Goal: Find specific page/section: Find specific page/section

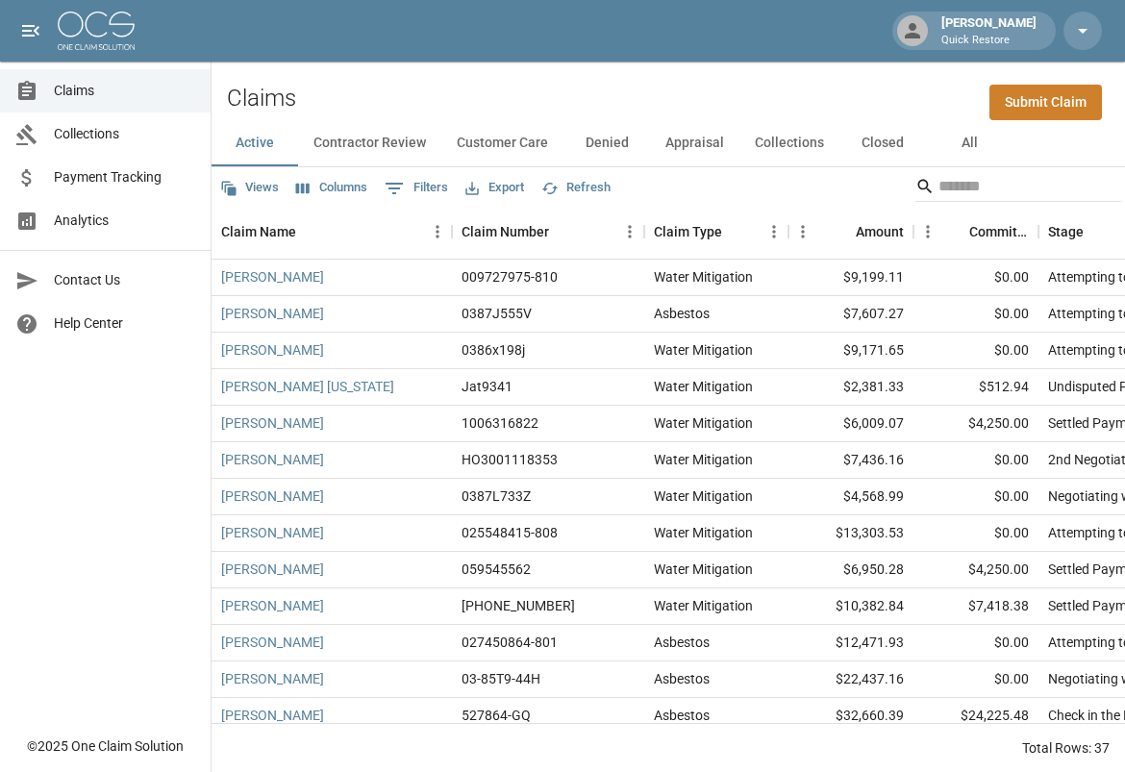
click at [977, 143] on button "All" at bounding box center [969, 143] width 87 height 46
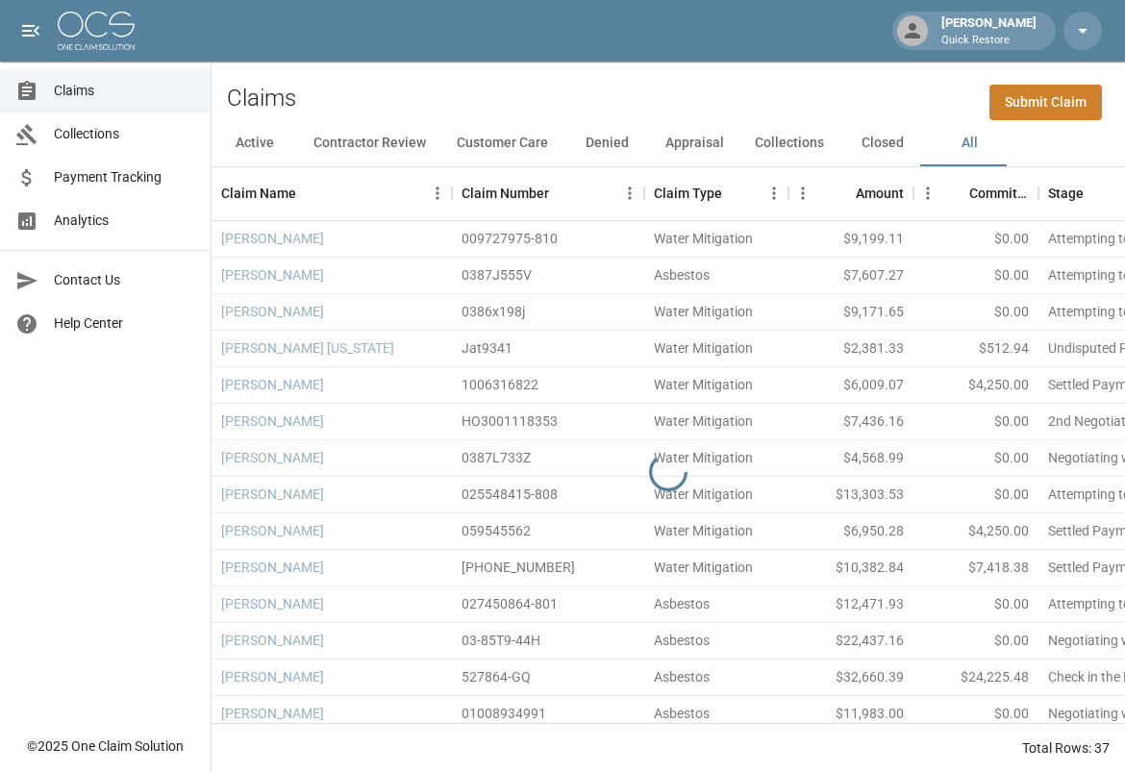
scroll to position [0, 14]
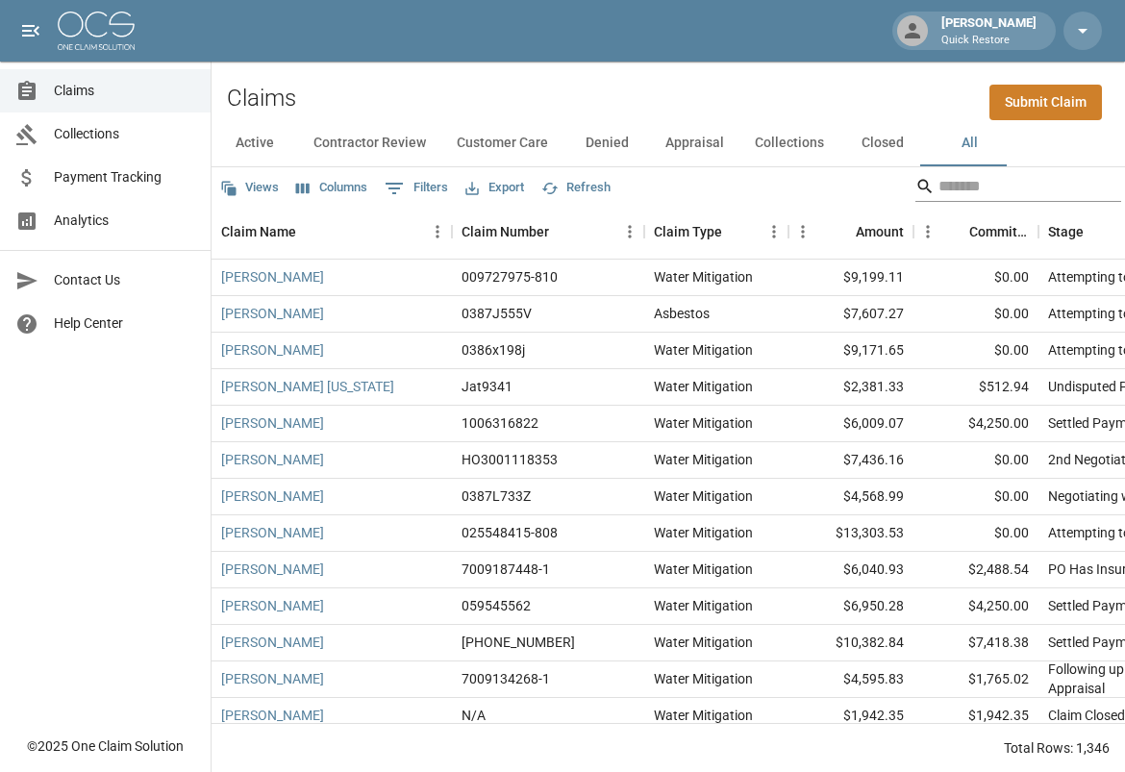
click at [982, 186] on input "Search" at bounding box center [1016, 186] width 154 height 31
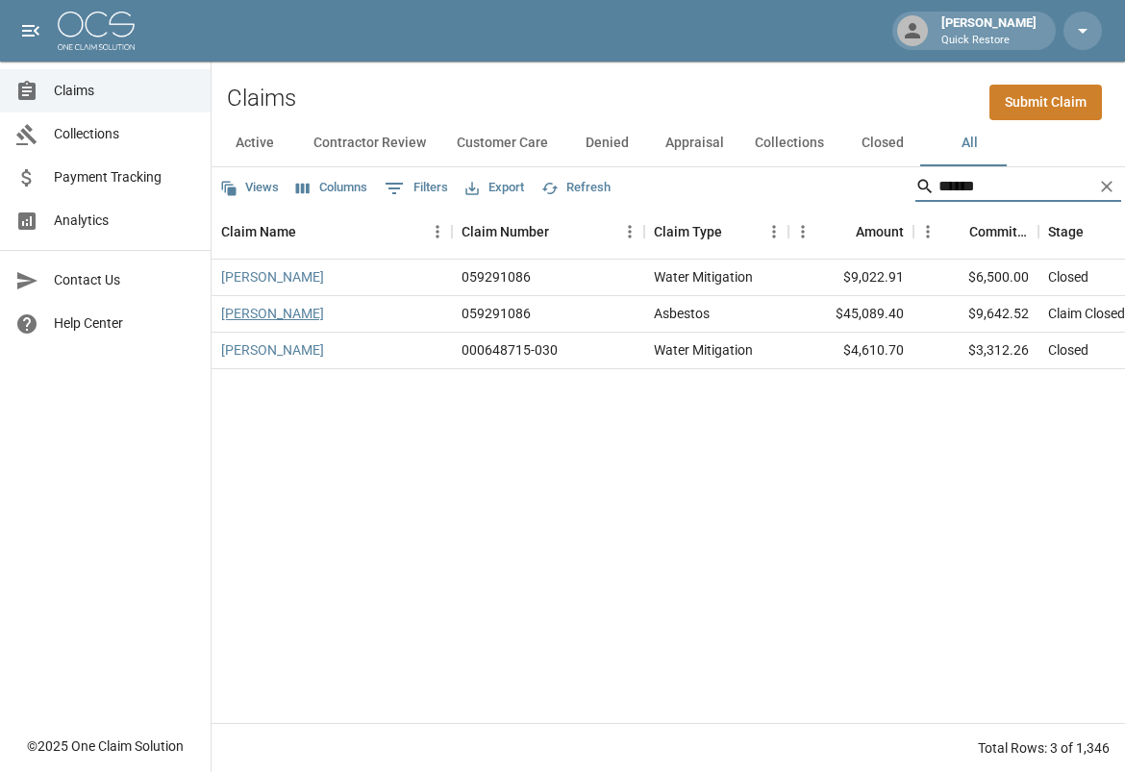
type input "******"
click at [273, 314] on link "[PERSON_NAME]" at bounding box center [272, 313] width 103 height 19
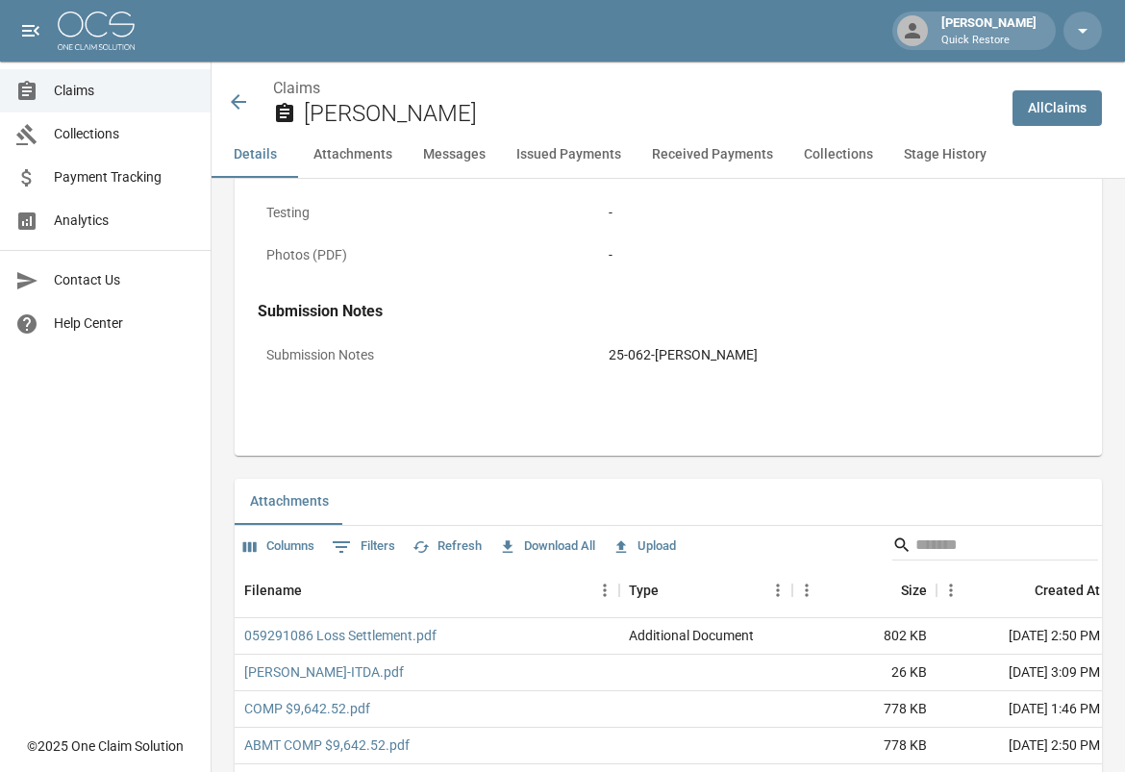
scroll to position [1250, 0]
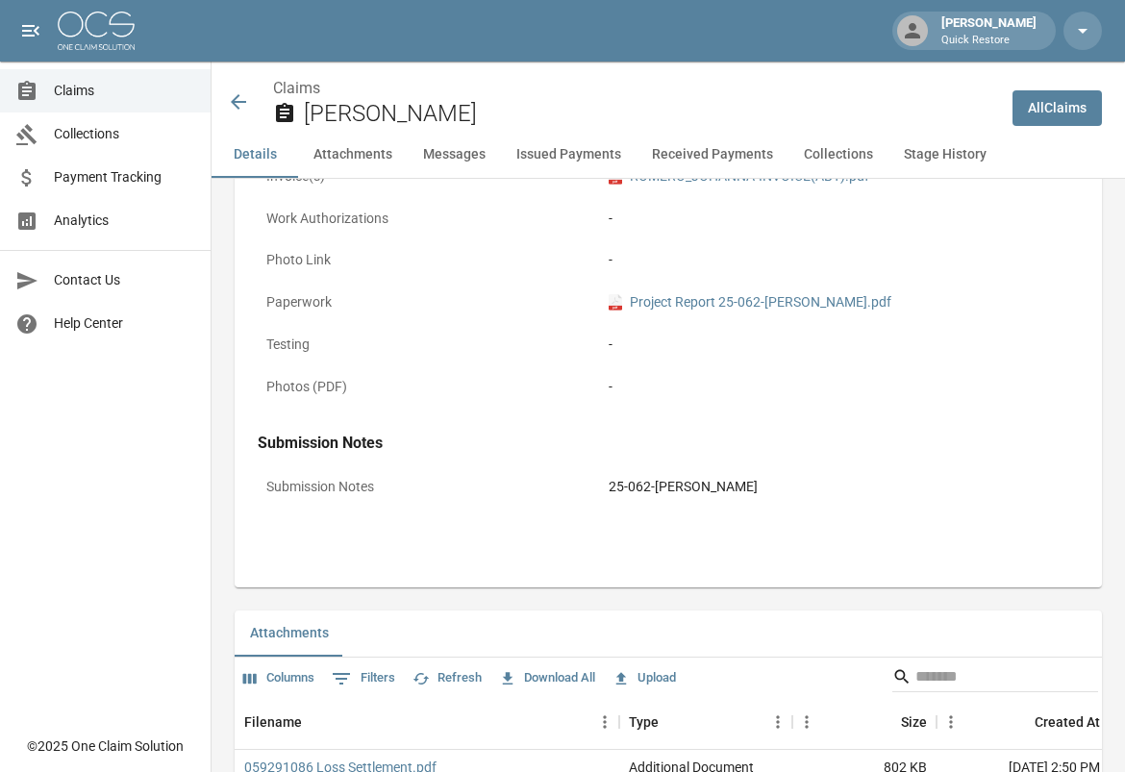
click at [94, 219] on span "Analytics" at bounding box center [124, 221] width 141 height 20
